Goal: Task Accomplishment & Management: Use online tool/utility

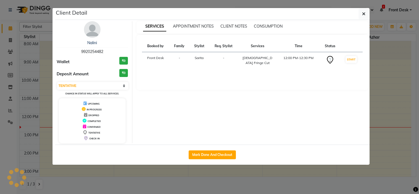
select select "7"
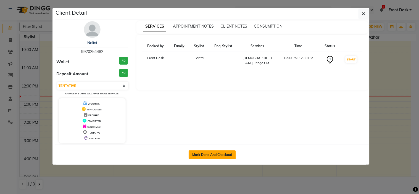
click at [209, 154] on button "Mark Done And Checkout" at bounding box center [212, 154] width 47 height 9
select select "service"
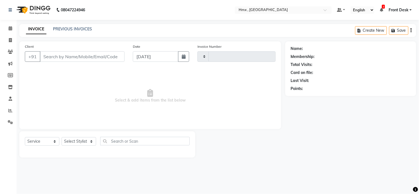
type input "1957"
select select "5711"
type input "9920254482"
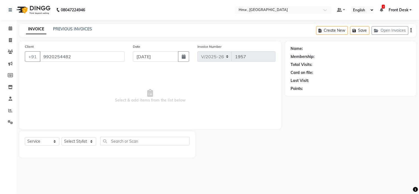
select select "39112"
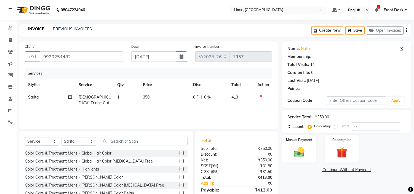
type input "20"
select select "1: Object"
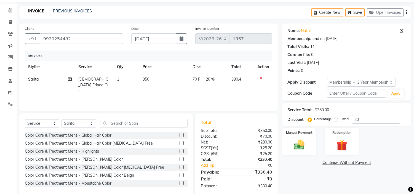
scroll to position [27, 0]
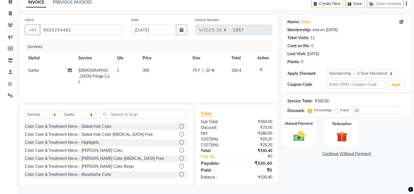
click at [295, 134] on img at bounding box center [299, 136] width 18 height 13
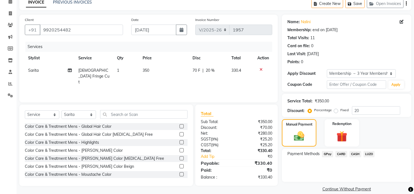
click at [341, 153] on span "CARD" at bounding box center [342, 154] width 12 height 6
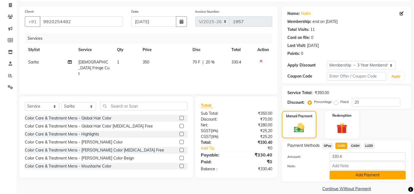
scroll to position [42, 0]
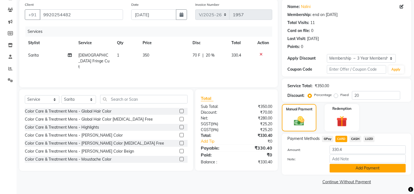
click at [346, 164] on button "Add Payment" at bounding box center [368, 168] width 76 height 9
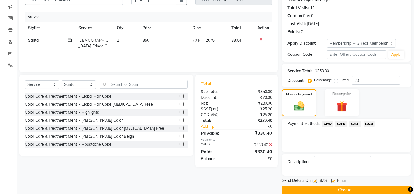
scroll to position [65, 0]
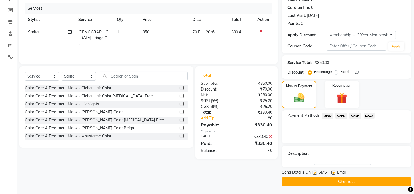
click at [323, 179] on button "Checkout" at bounding box center [346, 182] width 129 height 9
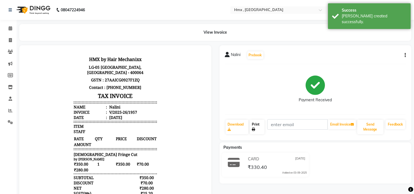
click at [260, 126] on link "Print" at bounding box center [257, 127] width 15 height 14
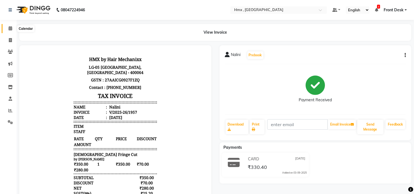
drag, startPoint x: 7, startPoint y: 31, endPoint x: 48, endPoint y: 2, distance: 50.9
click at [7, 31] on span at bounding box center [11, 28] width 10 height 6
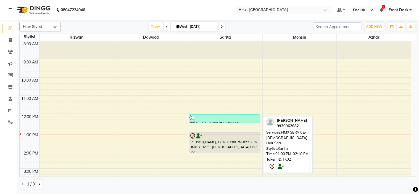
click at [234, 136] on div at bounding box center [224, 136] width 70 height 7
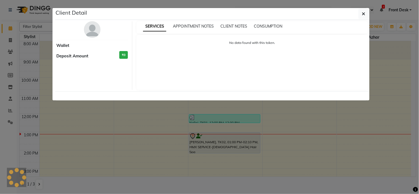
select select "7"
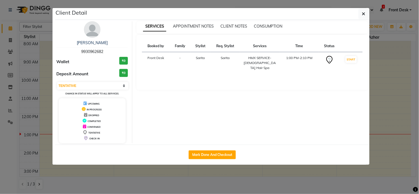
click at [94, 33] on img at bounding box center [92, 29] width 17 height 17
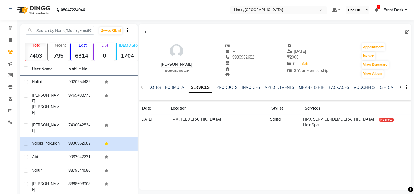
click at [387, 120] on div "No show" at bounding box center [386, 120] width 15 height 4
click at [247, 86] on link "INVOICES" at bounding box center [251, 87] width 18 height 5
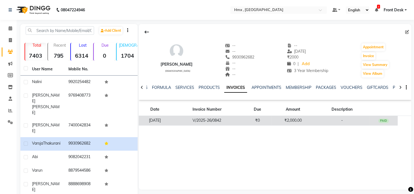
click at [226, 122] on td "V/2025-26/0842" at bounding box center [207, 121] width 72 height 10
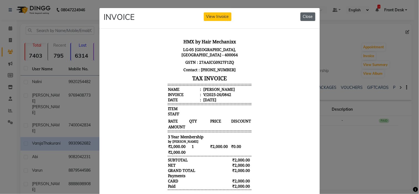
click at [304, 19] on button "Close" at bounding box center [307, 16] width 15 height 9
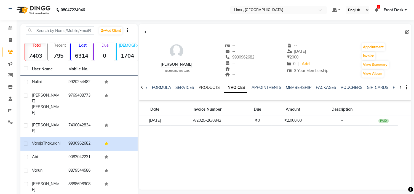
click at [204, 86] on link "PRODUCTS" at bounding box center [209, 87] width 21 height 5
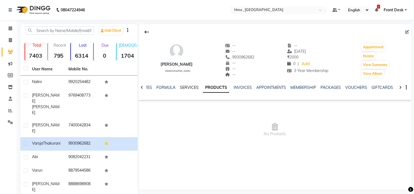
click at [180, 89] on link "SERVICES" at bounding box center [189, 87] width 19 height 5
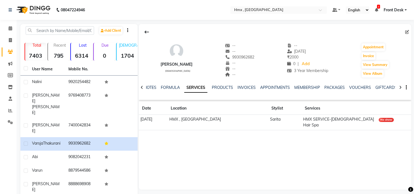
click at [214, 120] on td "HMX , [GEOGRAPHIC_DATA]" at bounding box center [218, 122] width 101 height 15
click at [385, 120] on div "No show" at bounding box center [386, 120] width 15 height 4
drag, startPoint x: 380, startPoint y: 119, endPoint x: 305, endPoint y: 116, distance: 74.9
click at [379, 119] on div "No show" at bounding box center [386, 120] width 15 height 4
click at [311, 116] on td "HMX SERVICE-[DEMOGRAPHIC_DATA] Hair Spa" at bounding box center [340, 122] width 76 height 15
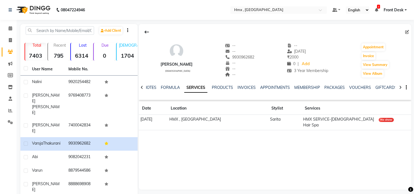
click at [146, 31] on icon at bounding box center [147, 32] width 4 height 4
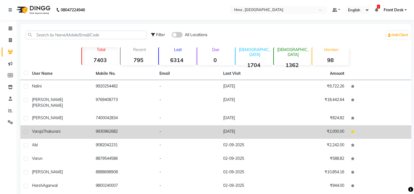
click at [190, 128] on td "-" at bounding box center [188, 132] width 64 height 14
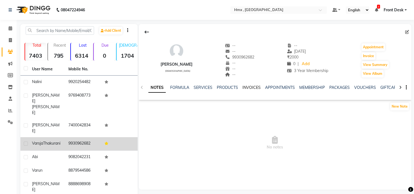
click at [256, 86] on link "INVOICES" at bounding box center [252, 87] width 18 height 5
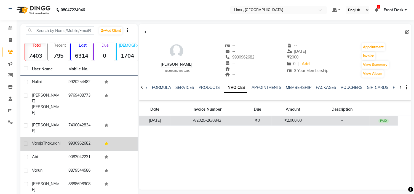
click at [227, 119] on td "V/2025-26/0842" at bounding box center [207, 121] width 72 height 10
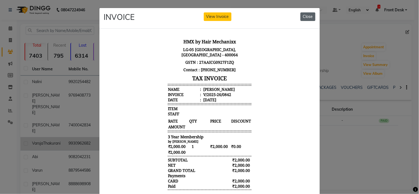
click at [305, 20] on button "Close" at bounding box center [307, 16] width 15 height 9
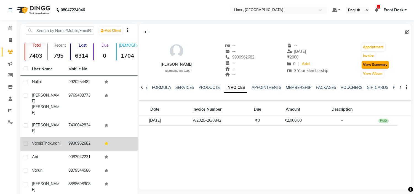
click at [372, 65] on button "View Summary" at bounding box center [375, 65] width 27 height 8
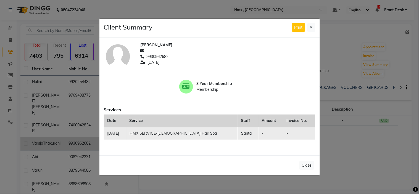
click at [176, 135] on td "HMX SERVICE-[DEMOGRAPHIC_DATA] Hair Spa" at bounding box center [182, 133] width 112 height 13
click at [185, 132] on td "HMX SERVICE-[DEMOGRAPHIC_DATA] Hair Spa" at bounding box center [182, 133] width 112 height 13
drag, startPoint x: 192, startPoint y: 130, endPoint x: 200, endPoint y: 130, distance: 7.5
click at [197, 130] on td "HMX SERVICE-[DEMOGRAPHIC_DATA] Hair Spa" at bounding box center [182, 133] width 112 height 13
click at [308, 32] on div "Client Summary Print" at bounding box center [209, 28] width 220 height 19
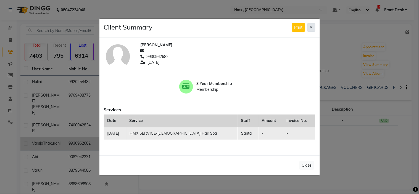
click at [308, 26] on button at bounding box center [311, 27] width 8 height 9
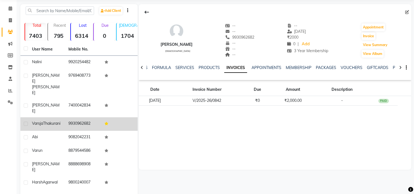
scroll to position [31, 0]
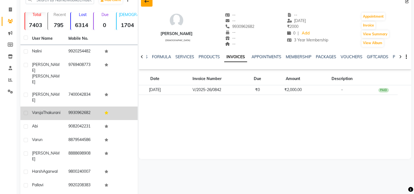
click at [145, 1] on icon at bounding box center [147, 1] width 4 height 4
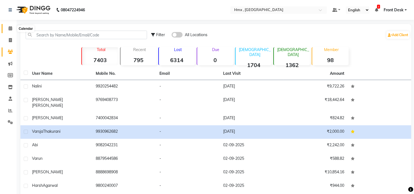
click at [9, 30] on icon at bounding box center [11, 28] width 4 height 4
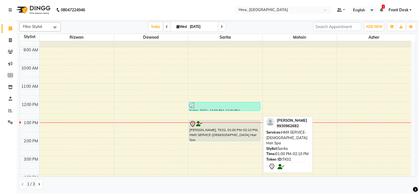
scroll to position [31, 0]
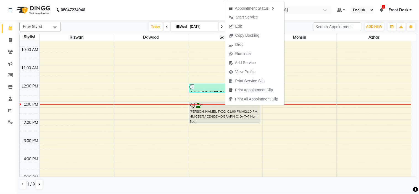
drag, startPoint x: 248, startPoint y: 14, endPoint x: 250, endPoint y: 20, distance: 5.8
click at [248, 15] on span "Start Service" at bounding box center [247, 17] width 22 height 6
